Goal: Information Seeking & Learning: Learn about a topic

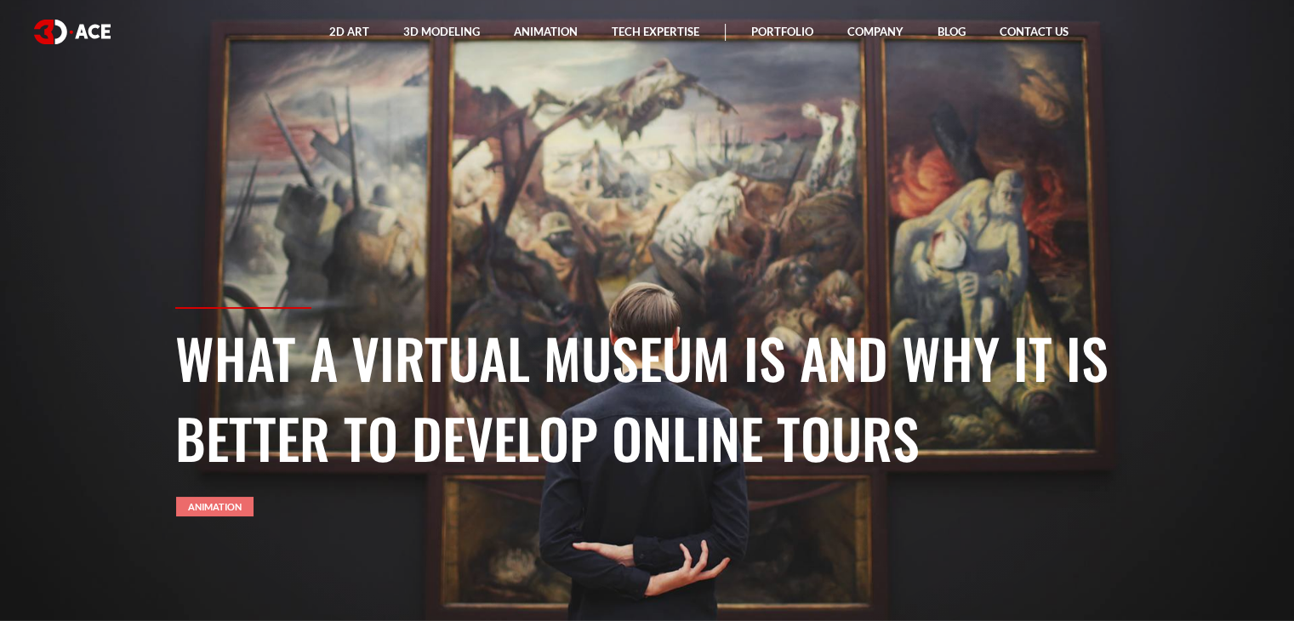
click at [245, 498] on link "Animation" at bounding box center [214, 507] width 77 height 20
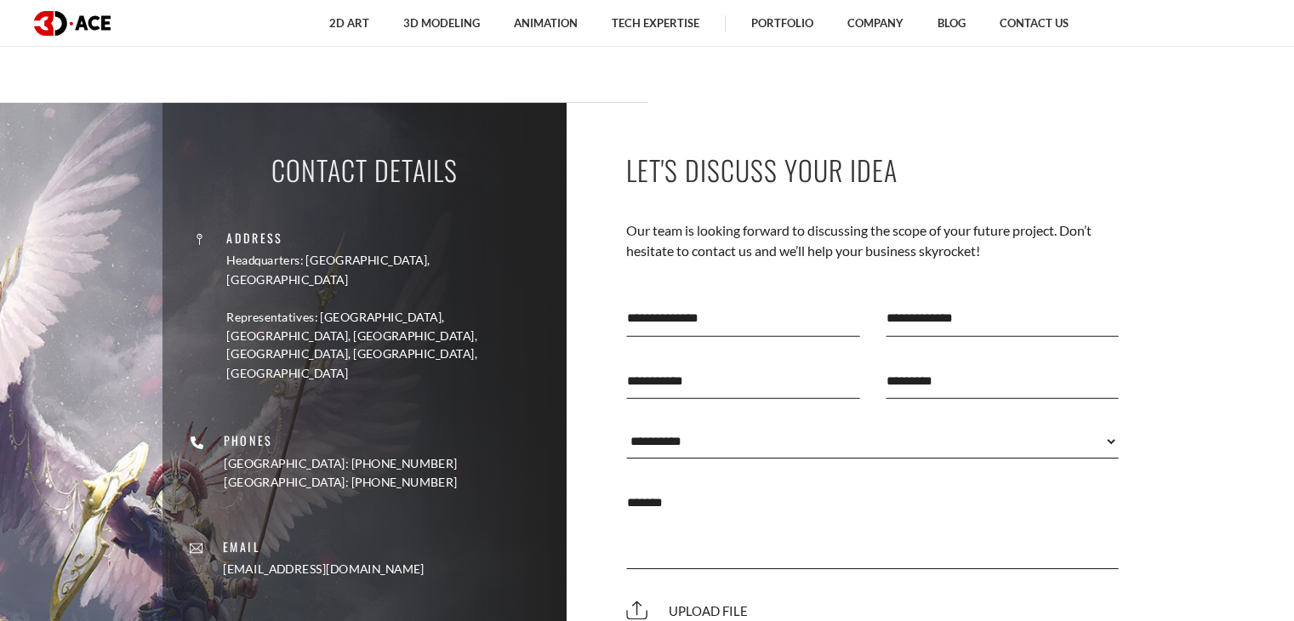
scroll to position [5243, 0]
